Goal: Task Accomplishment & Management: Manage account settings

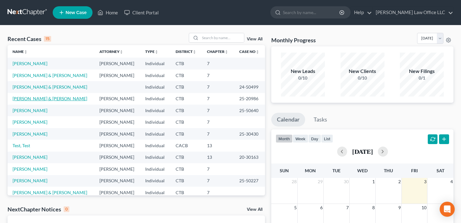
click at [32, 97] on link "[PERSON_NAME] & [PERSON_NAME]" at bounding box center [50, 98] width 75 height 5
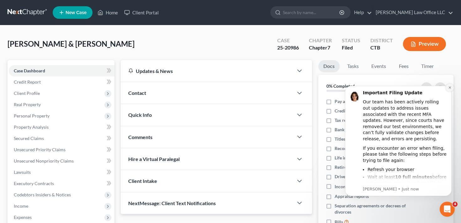
click at [451, 88] on icon "Dismiss notification" at bounding box center [449, 87] width 3 height 3
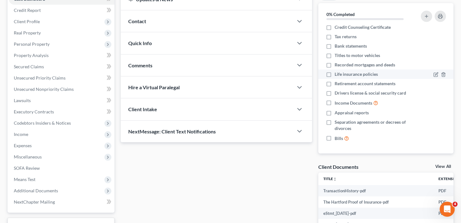
scroll to position [180, 0]
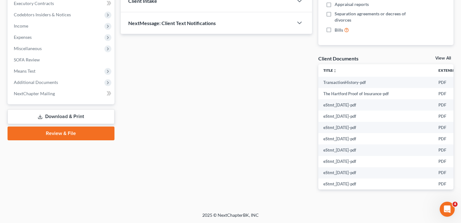
click at [442, 56] on link "View All" at bounding box center [443, 58] width 16 height 4
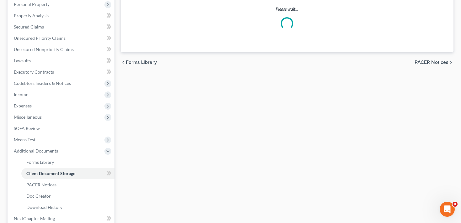
select select "0"
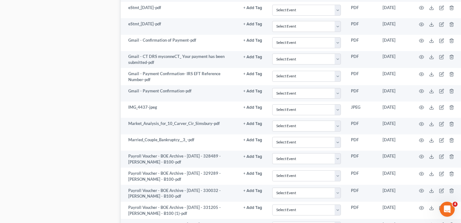
scroll to position [744, 0]
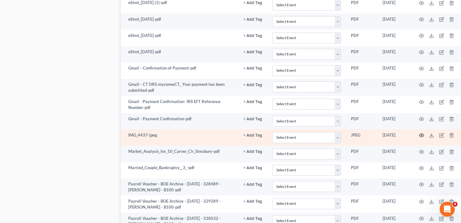
click at [419, 137] on icon "button" at bounding box center [421, 135] width 5 height 3
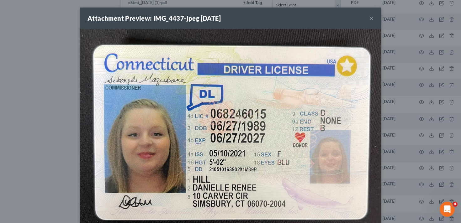
click at [373, 16] on button "×" at bounding box center [371, 18] width 4 height 8
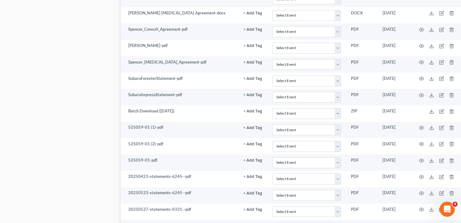
scroll to position [1201, 0]
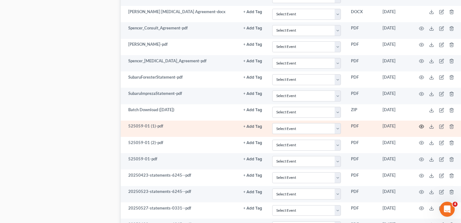
click at [419, 129] on icon "button" at bounding box center [421, 126] width 5 height 5
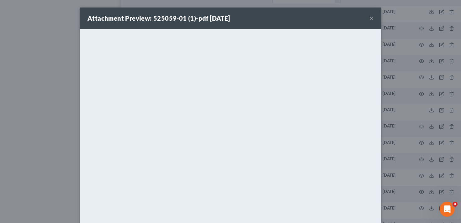
click at [372, 19] on button "×" at bounding box center [371, 18] width 4 height 8
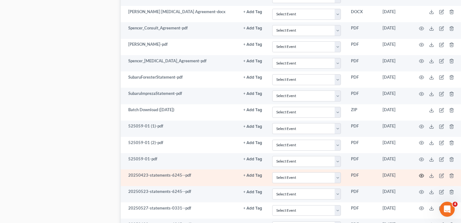
click at [421, 177] on circle "button" at bounding box center [421, 175] width 1 height 1
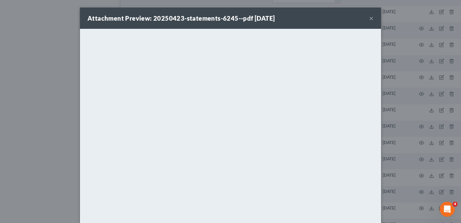
click at [370, 17] on button "×" at bounding box center [371, 18] width 4 height 8
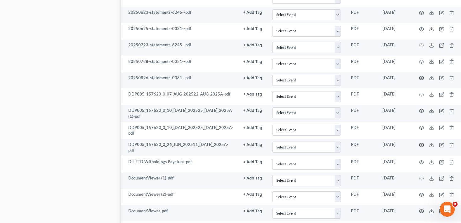
scroll to position [1414, 0]
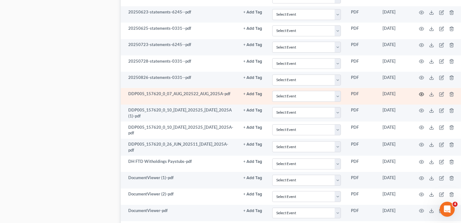
click at [419, 97] on icon "button" at bounding box center [421, 94] width 5 height 5
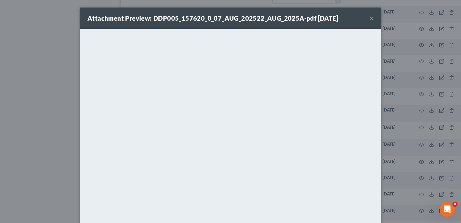
click at [371, 17] on button "×" at bounding box center [371, 18] width 4 height 8
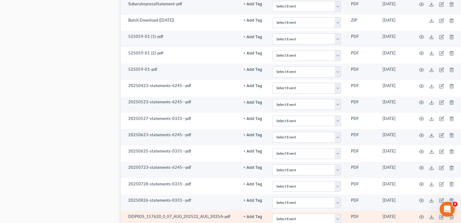
scroll to position [1290, 0]
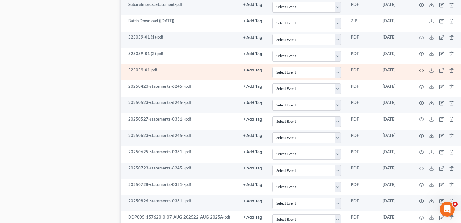
click at [419, 73] on icon "button" at bounding box center [421, 70] width 5 height 5
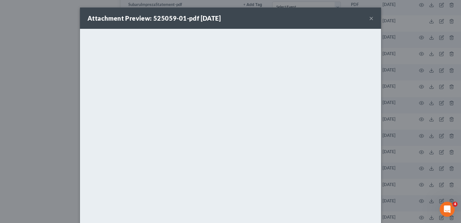
click at [371, 17] on button "×" at bounding box center [371, 18] width 4 height 8
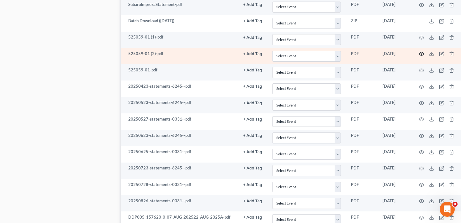
click at [419, 56] on icon "button" at bounding box center [421, 53] width 5 height 3
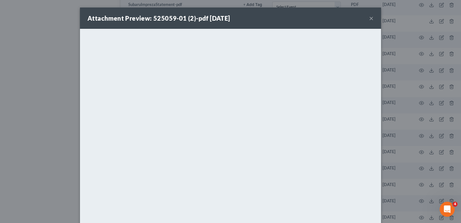
click at [372, 17] on button "×" at bounding box center [371, 18] width 4 height 8
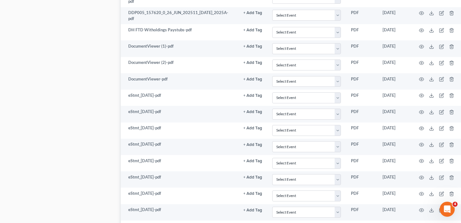
scroll to position [1631, 0]
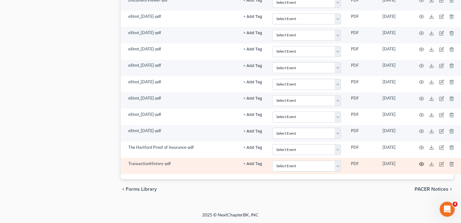
click at [421, 164] on circle "button" at bounding box center [421, 164] width 1 height 1
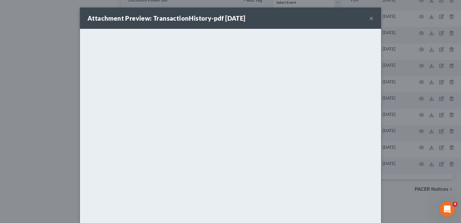
click at [371, 19] on button "×" at bounding box center [371, 18] width 4 height 8
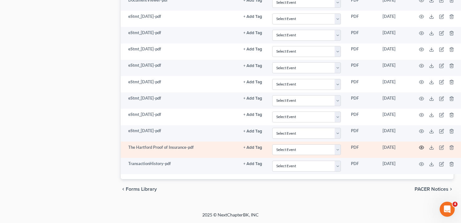
click at [419, 146] on icon "button" at bounding box center [421, 147] width 5 height 5
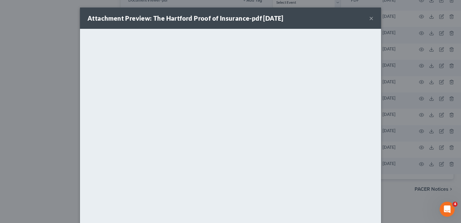
click at [371, 15] on button "×" at bounding box center [371, 18] width 4 height 8
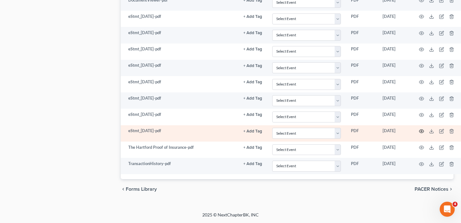
click at [419, 132] on icon "button" at bounding box center [421, 131] width 5 height 5
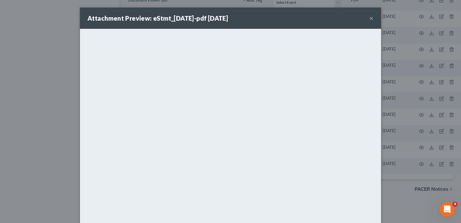
click at [369, 17] on div "Attachment Preview: eStmt_[DATE]-pdf [DATE] ×" at bounding box center [230, 18] width 301 height 21
click at [374, 19] on div "Attachment Preview: eStmt_[DATE]-pdf [DATE] ×" at bounding box center [230, 18] width 301 height 21
click at [372, 18] on button "×" at bounding box center [371, 18] width 4 height 8
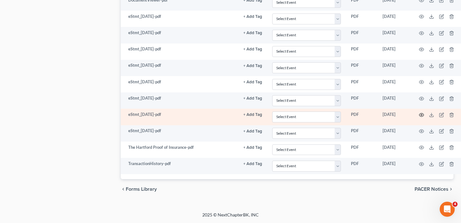
click at [419, 114] on icon "button" at bounding box center [421, 115] width 5 height 5
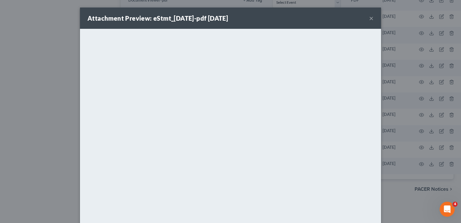
click at [372, 17] on button "×" at bounding box center [371, 18] width 4 height 8
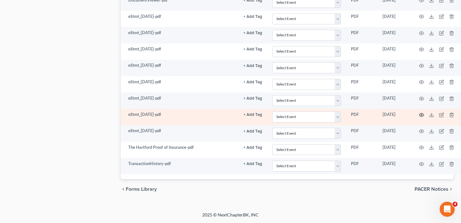
click at [419, 116] on icon "button" at bounding box center [421, 115] width 5 height 3
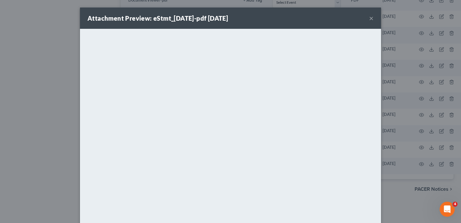
click at [372, 19] on button "×" at bounding box center [371, 18] width 4 height 8
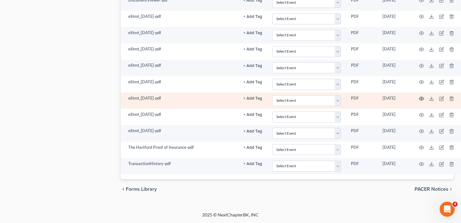
click at [421, 98] on circle "button" at bounding box center [421, 98] width 1 height 1
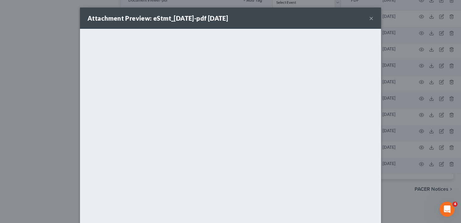
click at [371, 18] on button "×" at bounding box center [371, 18] width 4 height 8
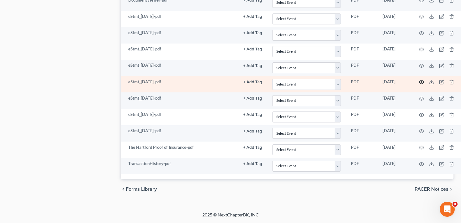
click at [421, 82] on circle "button" at bounding box center [421, 82] width 1 height 1
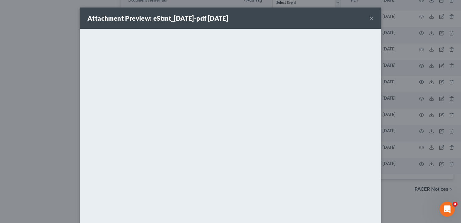
click at [372, 19] on button "×" at bounding box center [371, 18] width 4 height 8
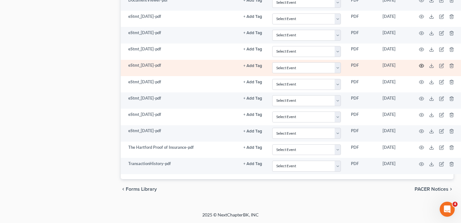
click at [419, 65] on icon "button" at bounding box center [421, 65] width 5 height 5
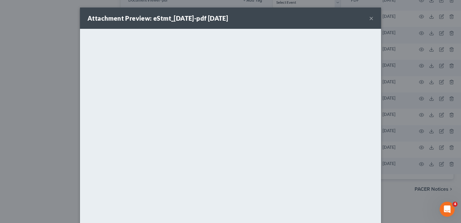
click at [371, 18] on button "×" at bounding box center [371, 18] width 4 height 8
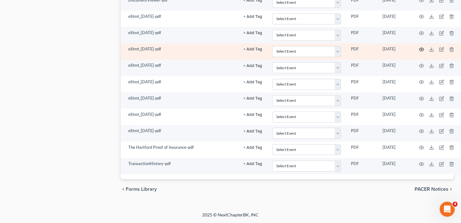
click at [419, 51] on icon "button" at bounding box center [421, 49] width 5 height 5
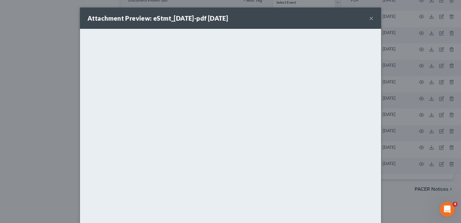
click at [370, 17] on button "×" at bounding box center [371, 18] width 4 height 8
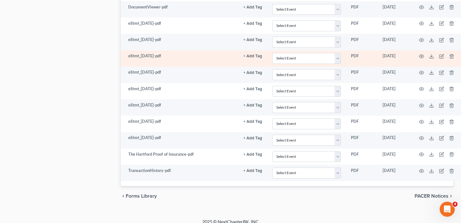
scroll to position [1617, 0]
click at [421, 41] on circle "button" at bounding box center [421, 40] width 1 height 1
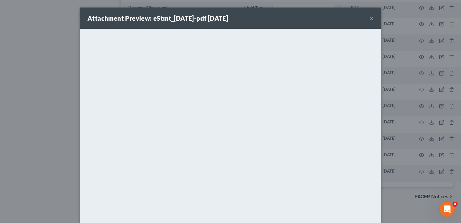
click at [370, 15] on button "×" at bounding box center [371, 18] width 4 height 8
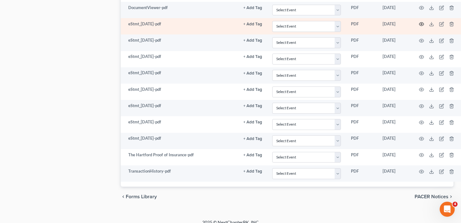
click at [419, 27] on icon "button" at bounding box center [421, 24] width 5 height 5
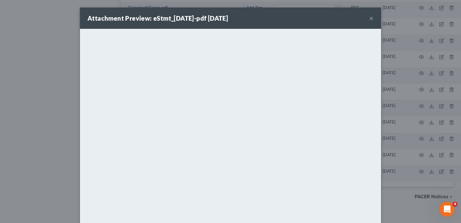
click at [372, 17] on button "×" at bounding box center [371, 18] width 4 height 8
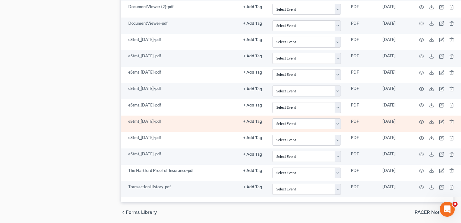
scroll to position [1602, 0]
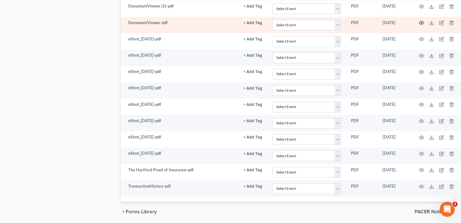
click at [421, 24] on circle "button" at bounding box center [421, 22] width 1 height 1
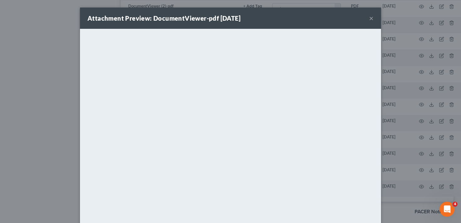
click at [371, 14] on button "×" at bounding box center [371, 18] width 4 height 8
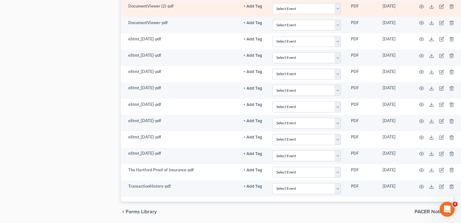
click at [412, 9] on td at bounding box center [438, 9] width 53 height 16
click at [419, 9] on icon "button" at bounding box center [421, 6] width 5 height 5
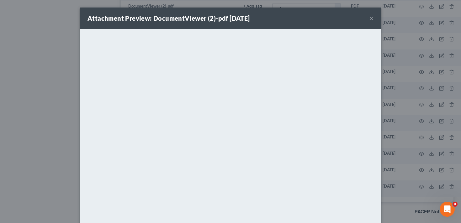
click at [372, 16] on button "×" at bounding box center [371, 18] width 4 height 8
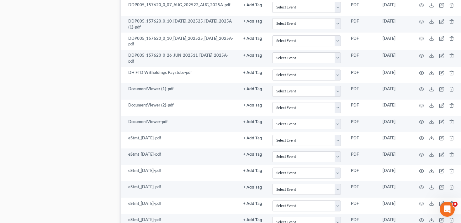
scroll to position [1500, 0]
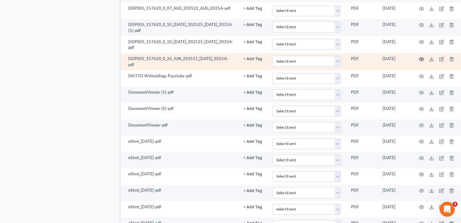
click at [419, 62] on icon "button" at bounding box center [421, 59] width 5 height 5
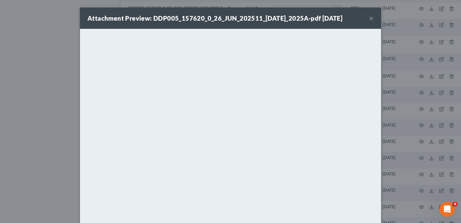
click at [369, 19] on div "Attachment Preview: DDP005_157620_0_26_JUN_202511_[DATE]_2025A-pdf [DATE] ×" at bounding box center [230, 18] width 301 height 21
click at [370, 19] on button "×" at bounding box center [371, 18] width 4 height 8
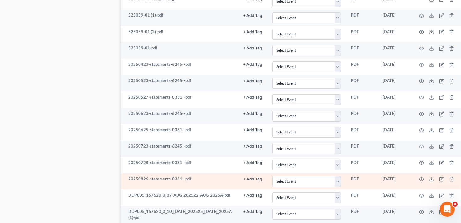
scroll to position [1295, 0]
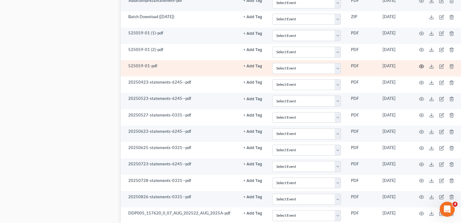
click at [419, 69] on icon "button" at bounding box center [421, 66] width 5 height 5
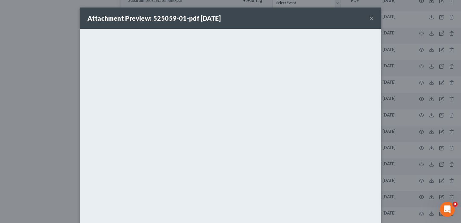
click at [373, 13] on div "Attachment Preview: 525059-01-pdf [DATE] ×" at bounding box center [230, 18] width 301 height 21
click at [371, 17] on button "×" at bounding box center [371, 18] width 4 height 8
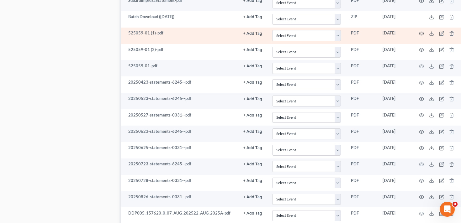
click at [419, 36] on icon "button" at bounding box center [421, 33] width 5 height 5
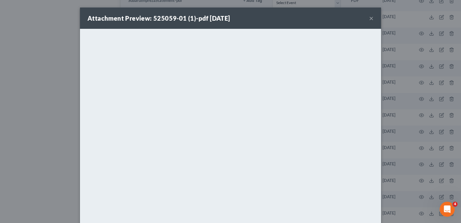
click at [370, 16] on button "×" at bounding box center [371, 18] width 4 height 8
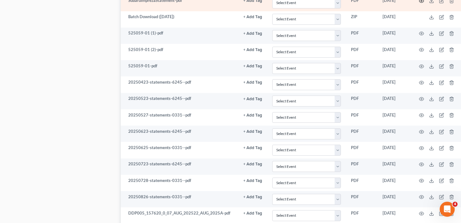
click at [419, 3] on icon "button" at bounding box center [421, 0] width 5 height 3
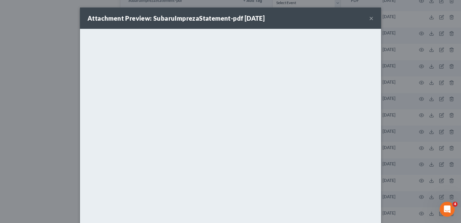
click at [370, 19] on button "×" at bounding box center [371, 18] width 4 height 8
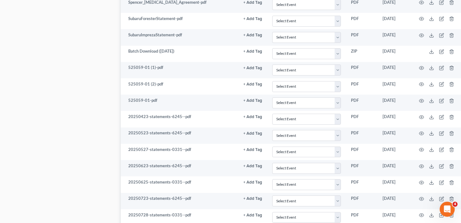
scroll to position [1255, 0]
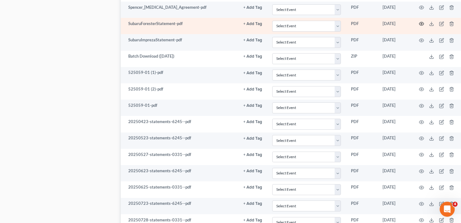
click at [419, 26] on icon "button" at bounding box center [421, 23] width 5 height 5
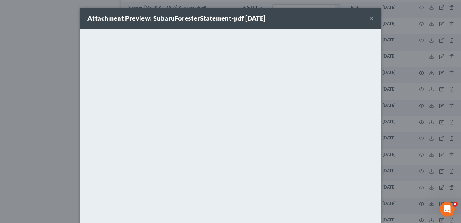
click at [373, 18] on button "×" at bounding box center [371, 18] width 4 height 8
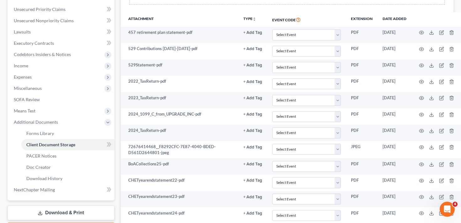
scroll to position [138, 0]
